Goal: Information Seeking & Learning: Learn about a topic

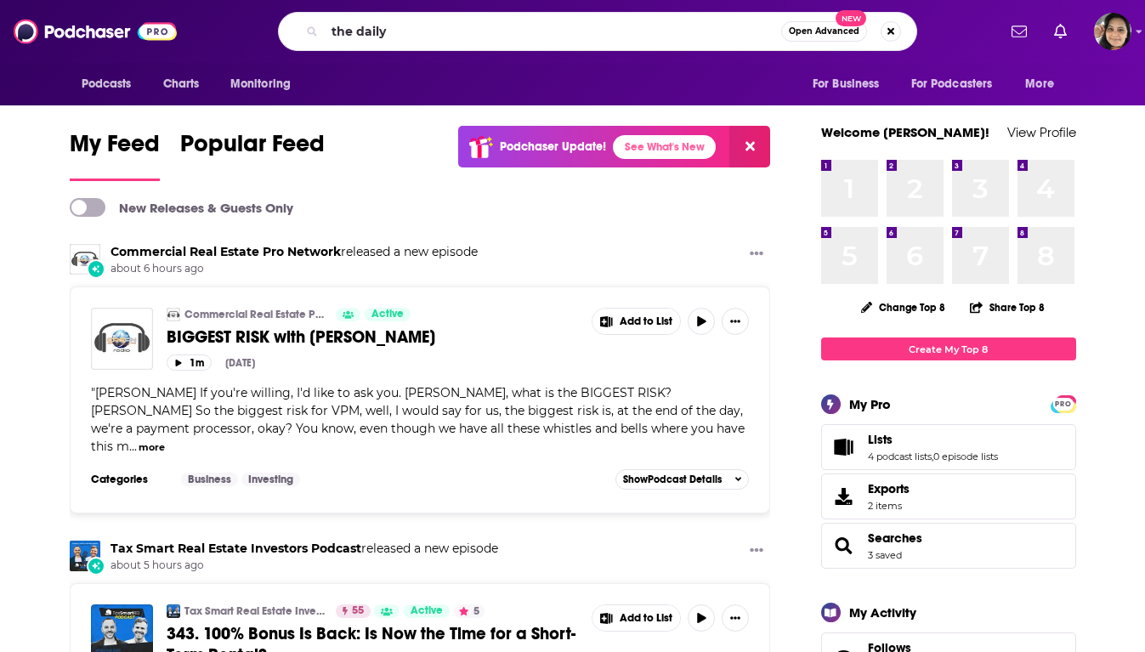
type input "the daily"
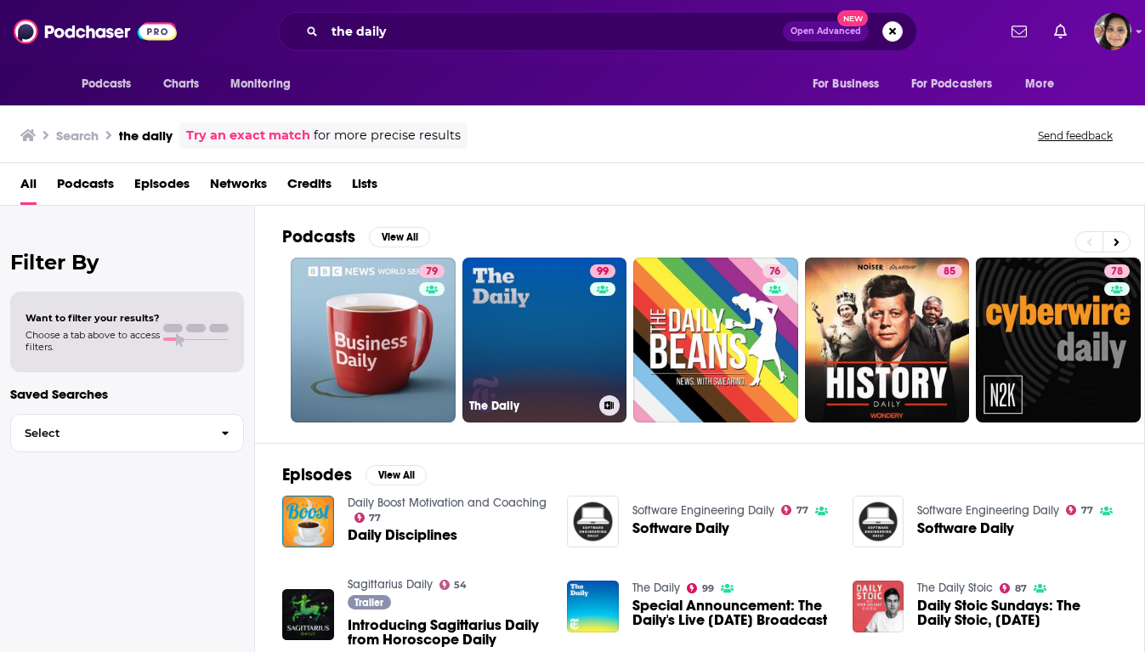
click at [519, 375] on link "99 The Daily" at bounding box center [544, 340] width 165 height 165
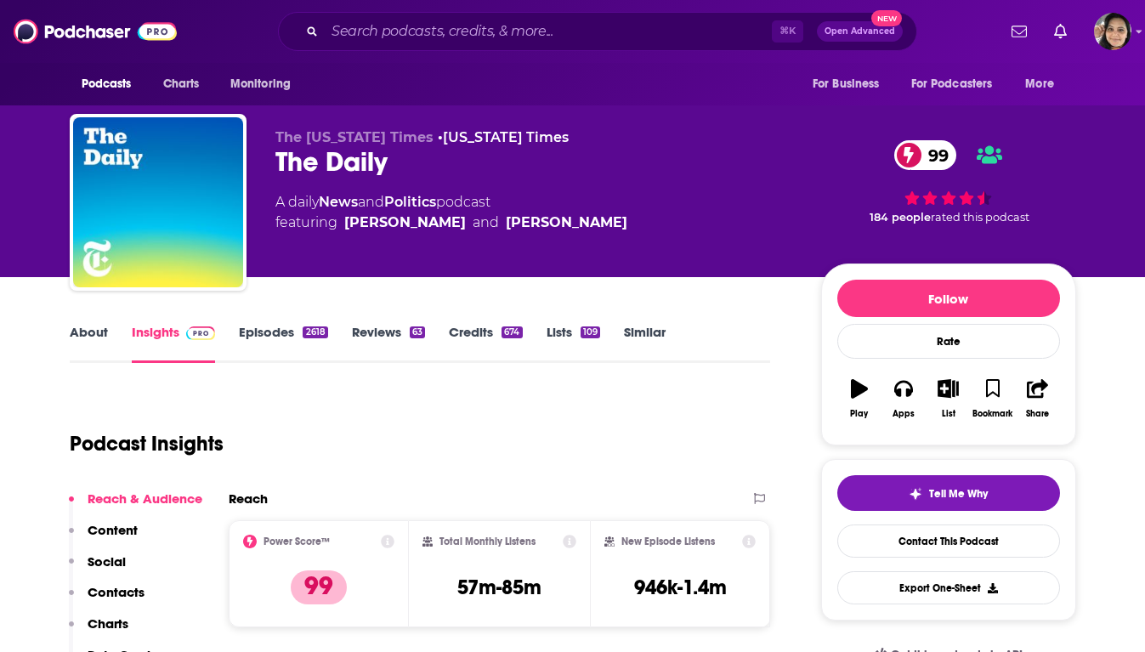
scroll to position [119, 0]
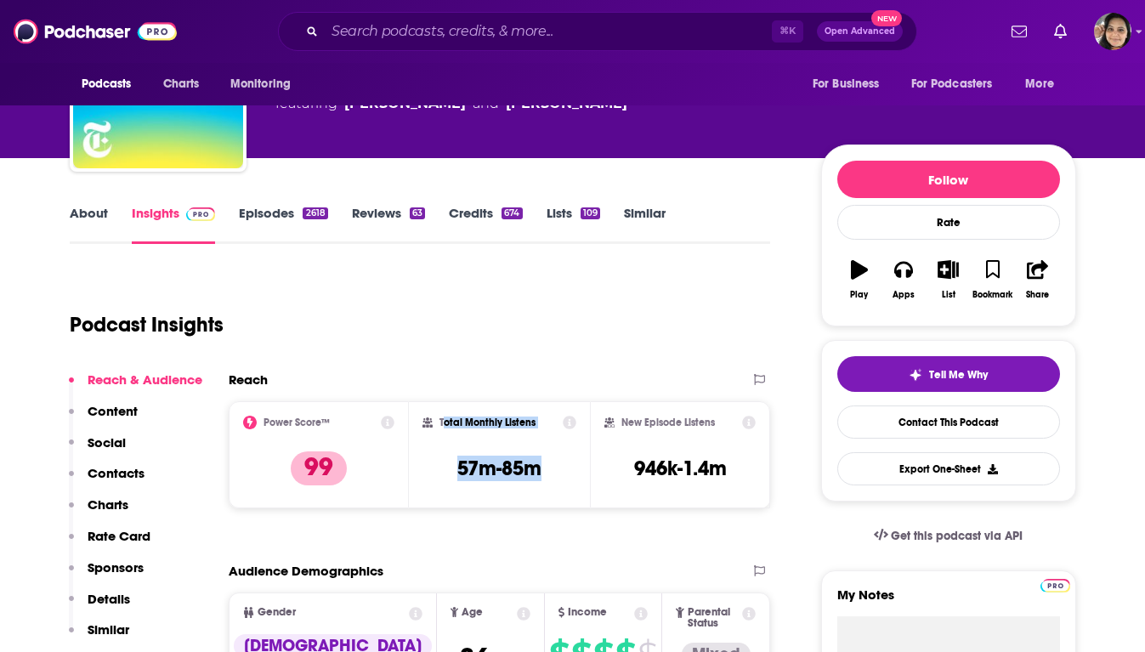
drag, startPoint x: 444, startPoint y: 426, endPoint x: 560, endPoint y: 468, distance: 124.0
click at [560, 468] on div "Total Monthly Listens 57m-85m" at bounding box center [499, 455] width 154 height 78
drag, startPoint x: 560, startPoint y: 468, endPoint x: 438, endPoint y: 431, distance: 128.0
click at [438, 431] on div "Total Monthly Listens 57m-85m" at bounding box center [499, 455] width 154 height 78
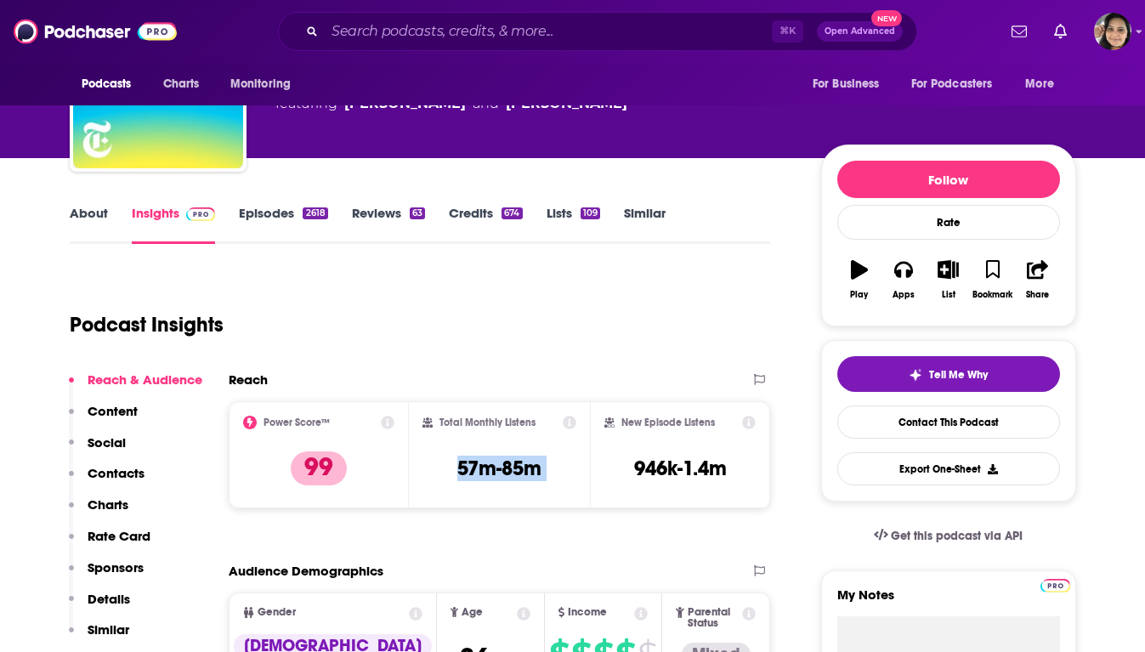
click at [430, 459] on div "Total Monthly Listens 57m-85m" at bounding box center [499, 455] width 154 height 78
click at [477, 28] on input "Search podcasts, credits, & more..." at bounding box center [548, 31] width 447 height 27
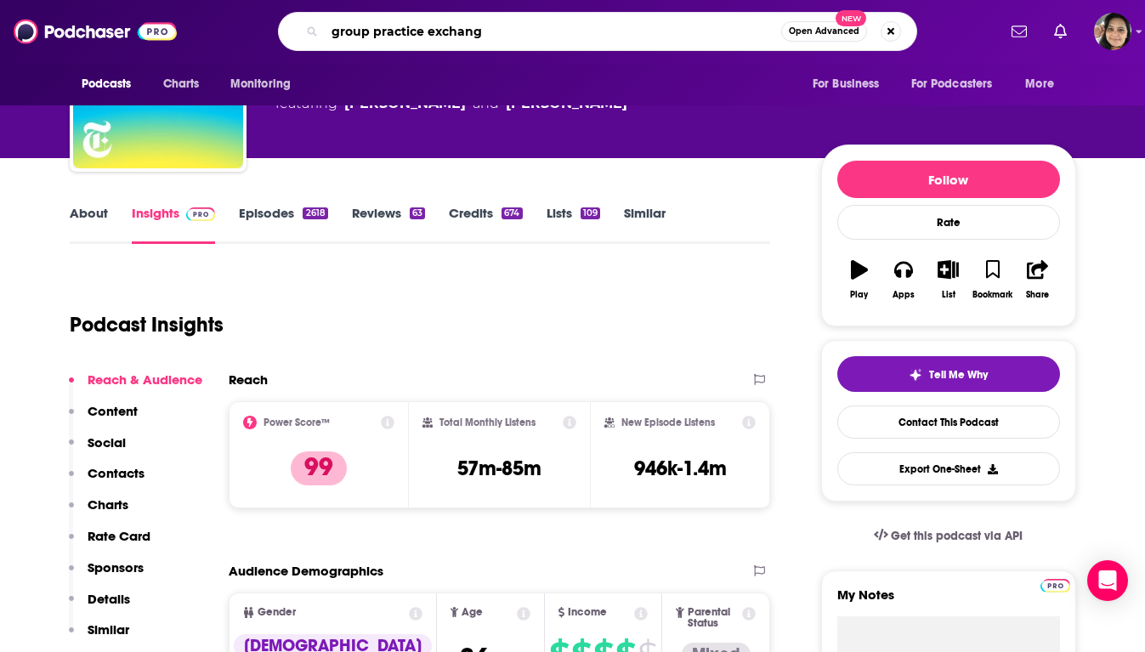
type input "group practice exchange"
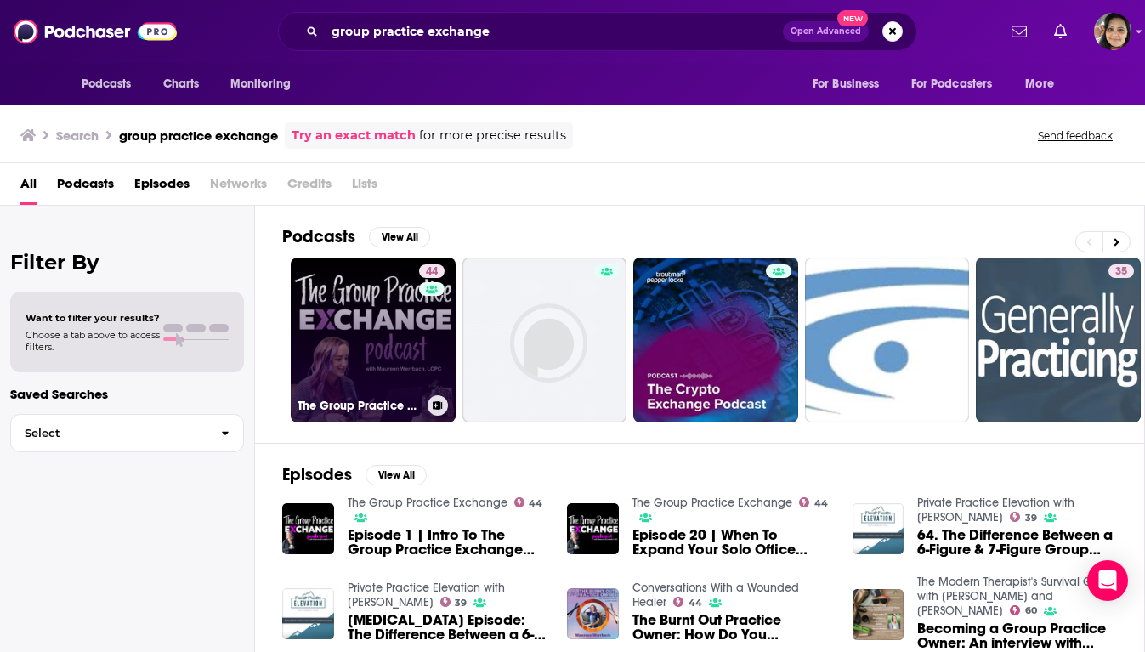
click at [364, 330] on link "44 The Group Practice Exchange" at bounding box center [373, 340] width 165 height 165
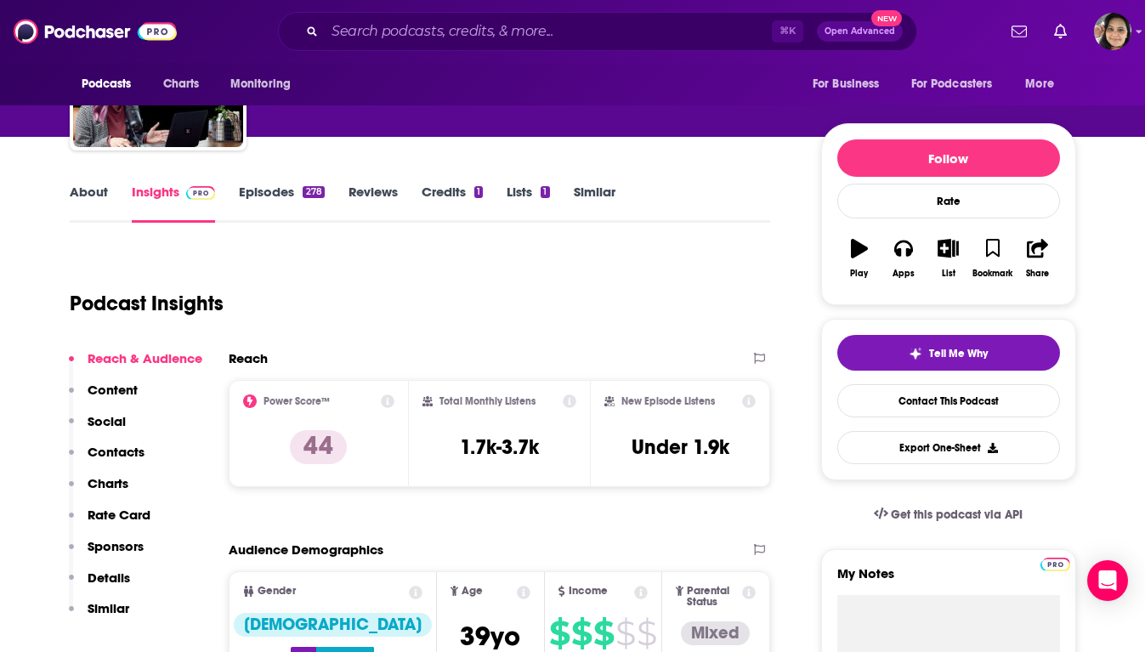
scroll to position [162, 0]
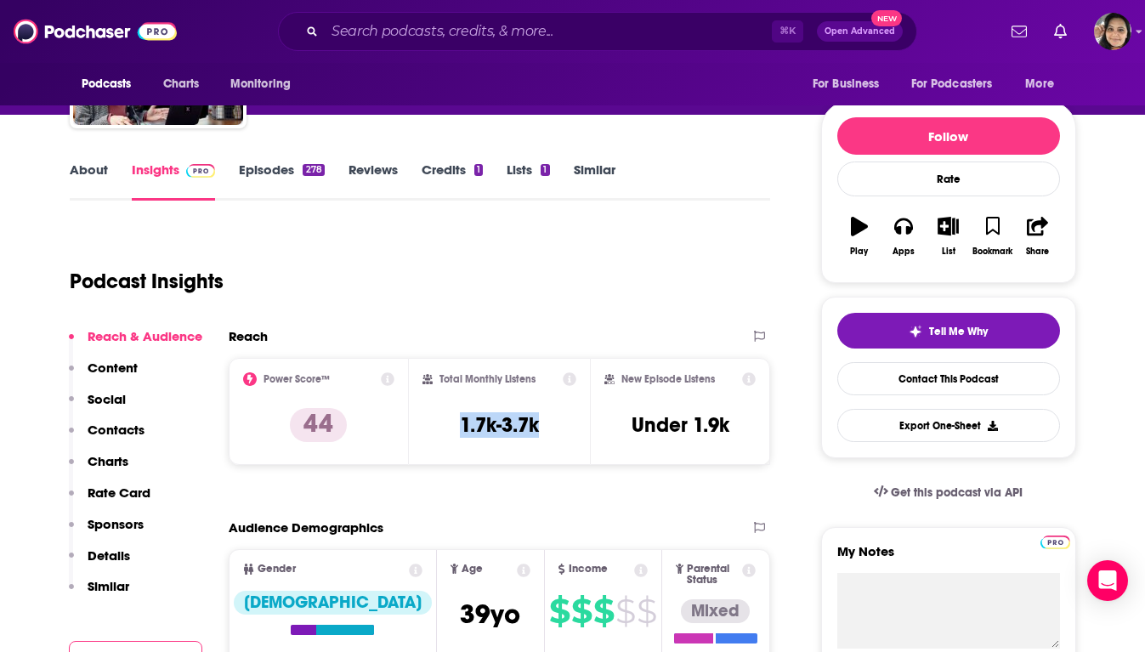
drag, startPoint x: 454, startPoint y: 431, endPoint x: 549, endPoint y: 430, distance: 95.2
click at [549, 430] on div "Total Monthly Listens 1.7k-3.7k" at bounding box center [499, 411] width 154 height 78
drag, startPoint x: 467, startPoint y: 431, endPoint x: 553, endPoint y: 435, distance: 86.8
click at [553, 435] on div "Total Monthly Listens 1.7k-3.7k" at bounding box center [499, 411] width 154 height 78
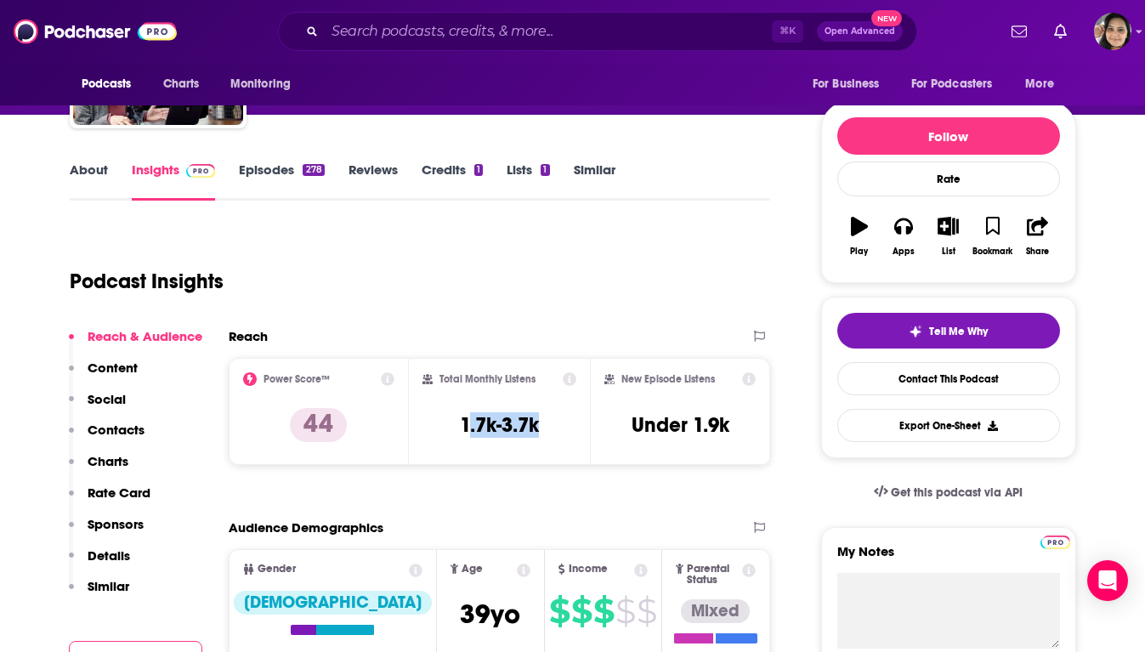
click at [553, 435] on div "Total Monthly Listens 1.7k-3.7k" at bounding box center [499, 411] width 154 height 78
drag, startPoint x: 504, startPoint y: 431, endPoint x: 440, endPoint y: 430, distance: 63.8
click at [440, 430] on div "Total Monthly Listens 1.7k-3.7k" at bounding box center [499, 411] width 154 height 78
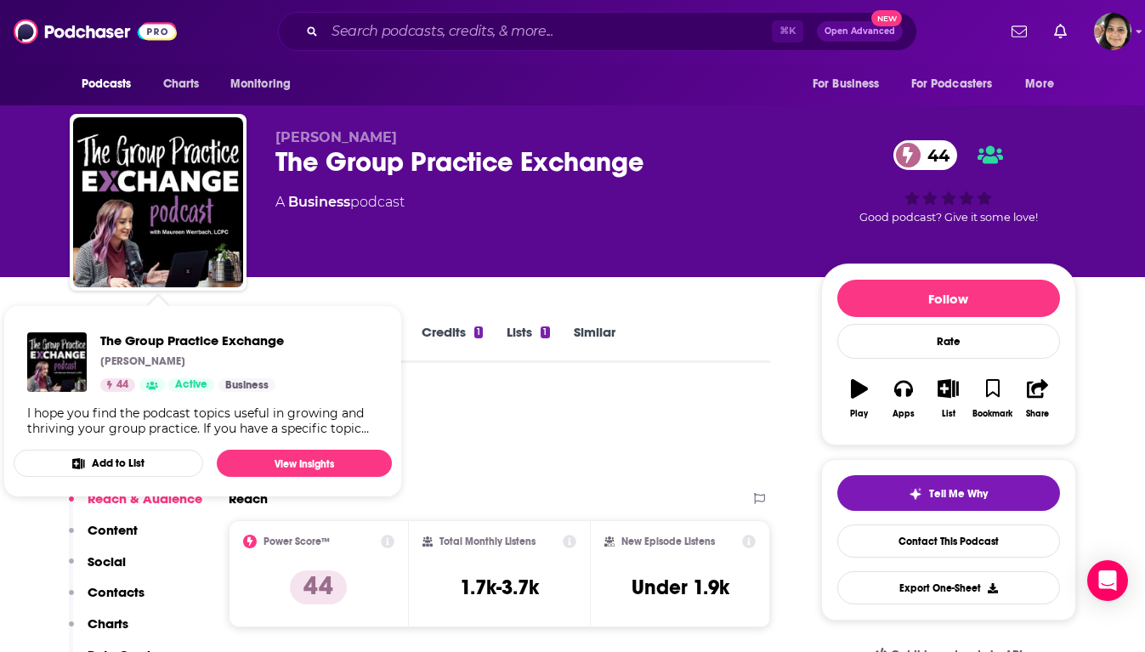
click at [7, 272] on div "[PERSON_NAME] The Group Practice Exchange 44 A Business podcast 44 Good podcast…" at bounding box center [572, 138] width 1145 height 277
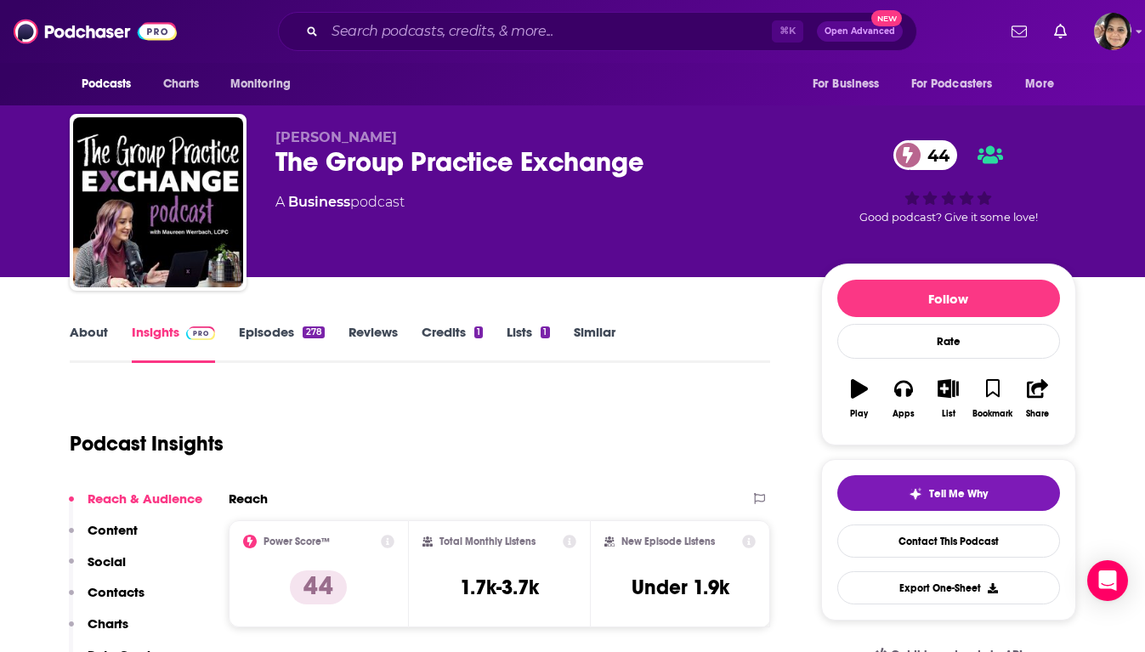
click at [89, 326] on link "About" at bounding box center [89, 343] width 38 height 39
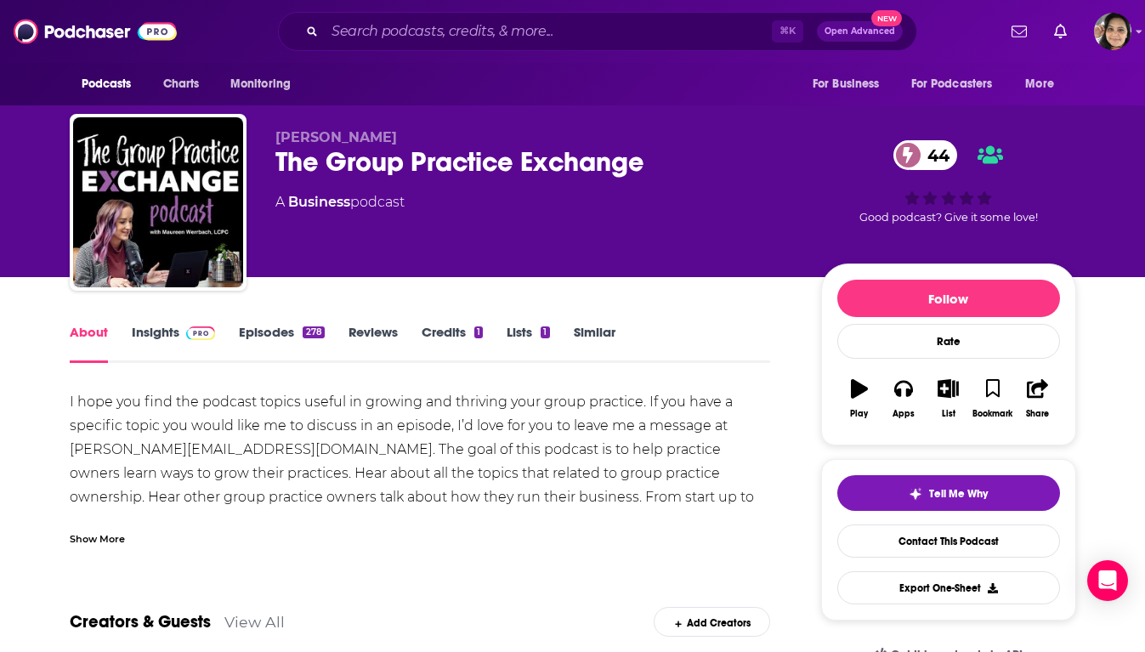
click at [97, 539] on div "Show More" at bounding box center [97, 538] width 55 height 16
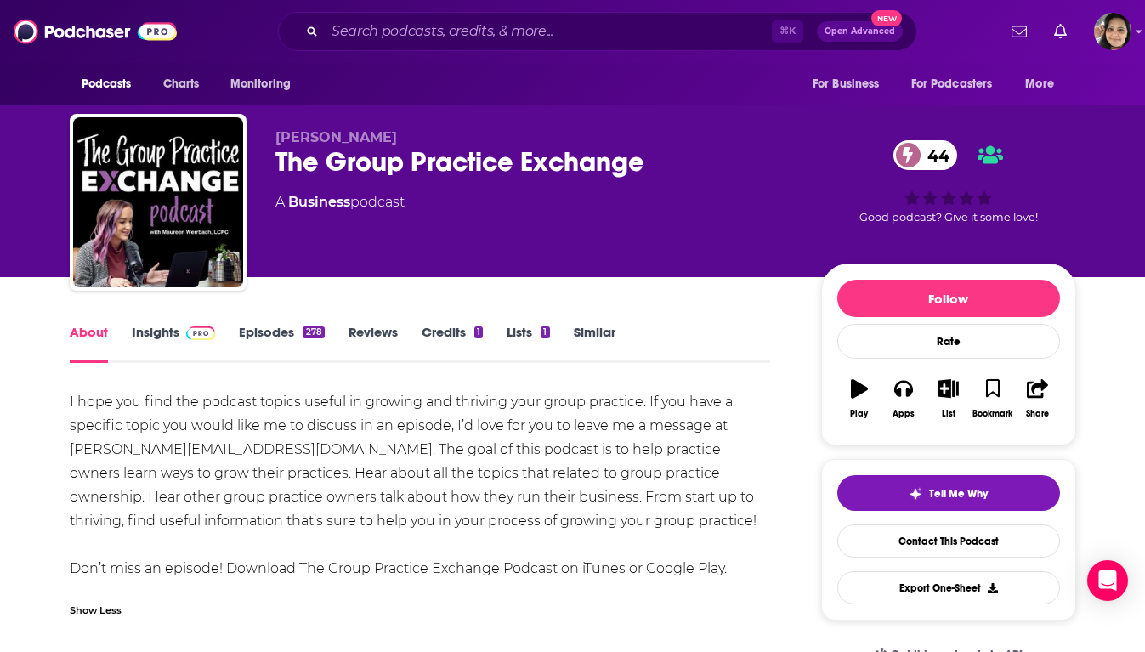
click at [601, 145] on div "The Group Practice Exchange 44" at bounding box center [534, 161] width 518 height 33
drag, startPoint x: 657, startPoint y: 168, endPoint x: 376, endPoint y: 181, distance: 281.6
click at [376, 181] on div "[PERSON_NAME] The Group Practice Exchange 44 A Business podcast" at bounding box center [534, 197] width 518 height 136
click at [169, 331] on link "Insights" at bounding box center [174, 343] width 84 height 39
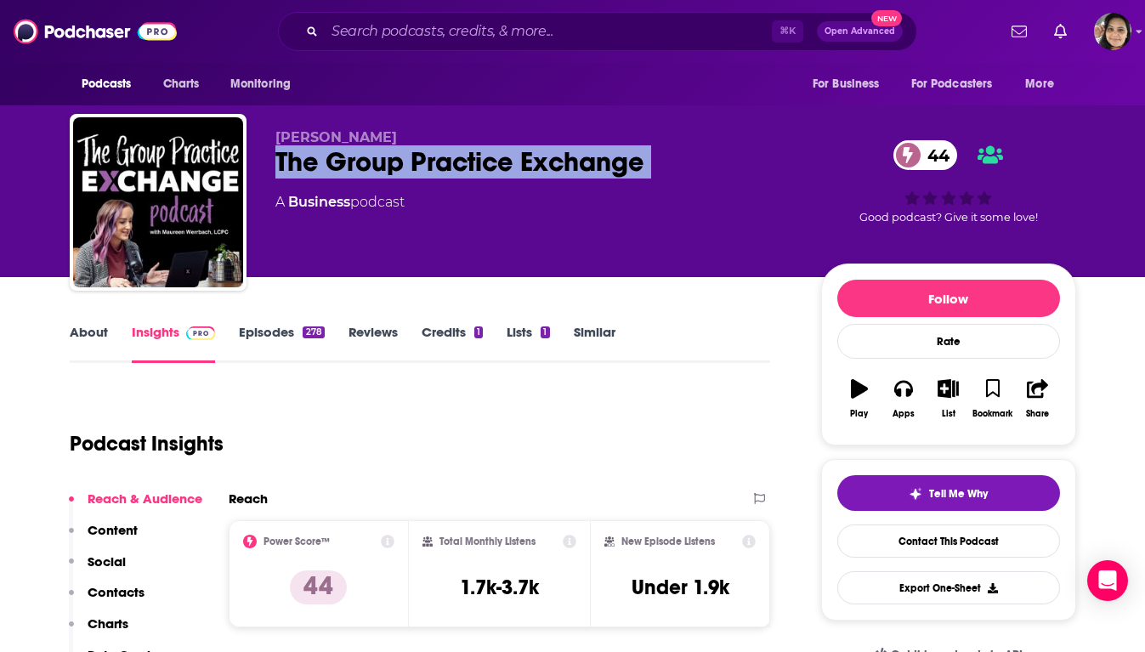
drag, startPoint x: 280, startPoint y: 177, endPoint x: 630, endPoint y: 185, distance: 349.4
click at [630, 185] on div "[PERSON_NAME] The Group Practice Exchange 44 A Business podcast" at bounding box center [534, 197] width 518 height 136
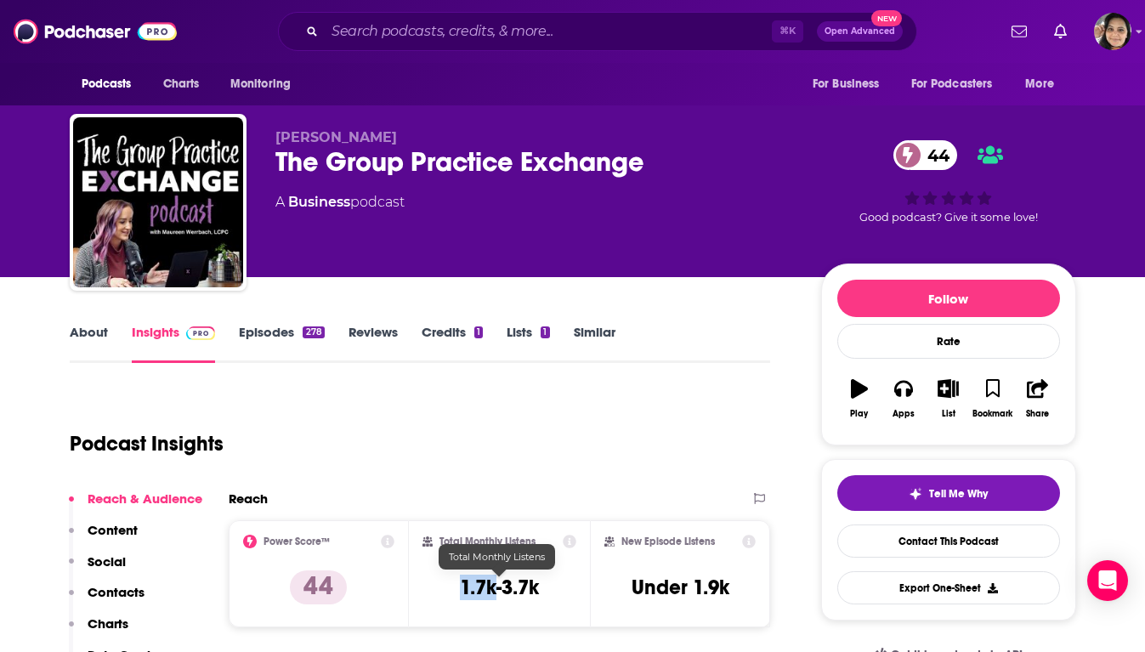
drag, startPoint x: 462, startPoint y: 581, endPoint x: 496, endPoint y: 597, distance: 36.5
click at [496, 597] on h3 "1.7k-3.7k" at bounding box center [499, 587] width 79 height 25
